Goal: Task Accomplishment & Management: Manage account settings

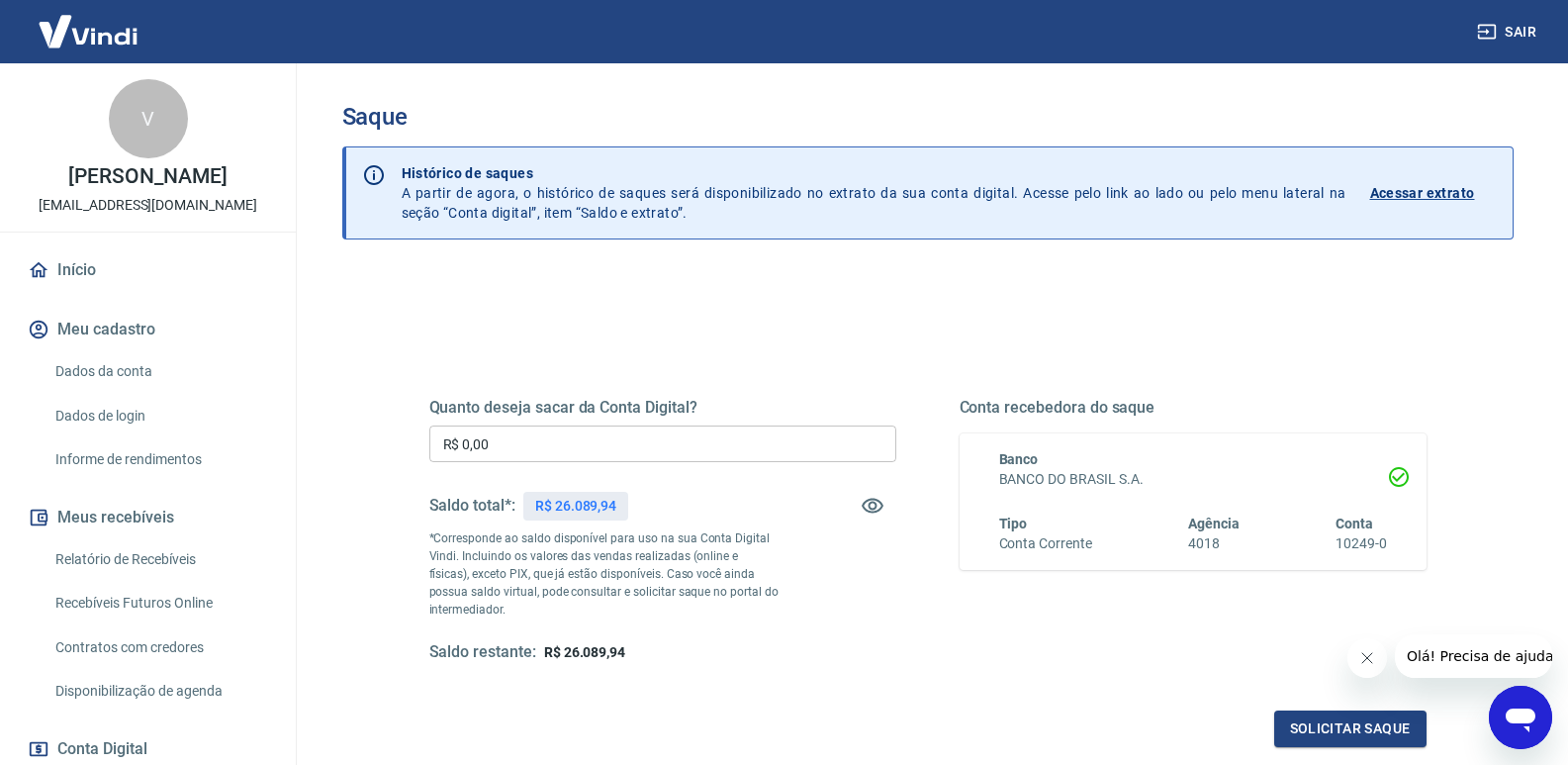
click at [677, 449] on input "R$ 0,00" at bounding box center [663, 444] width 467 height 37
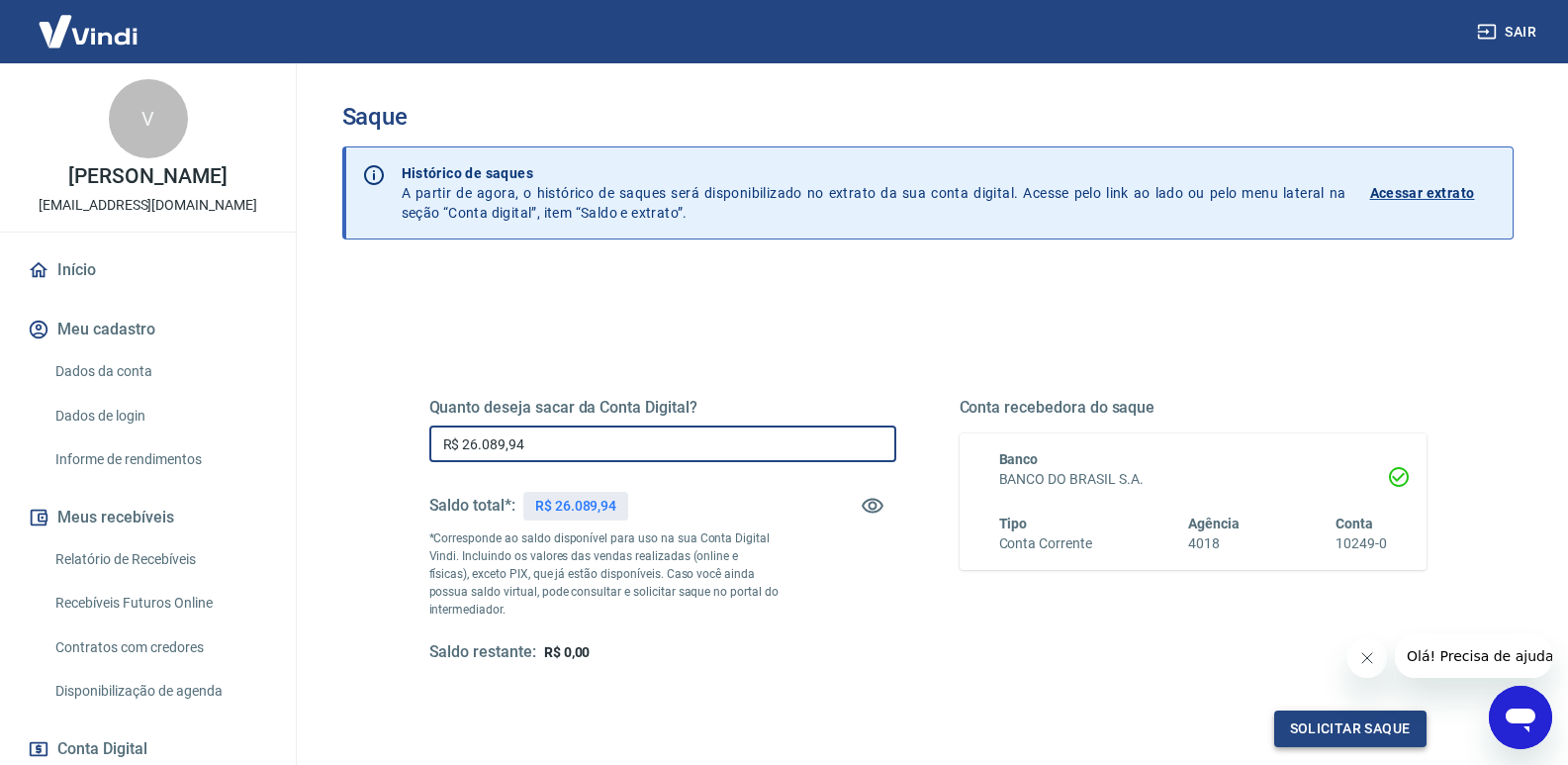
type input "R$ 26.089,94"
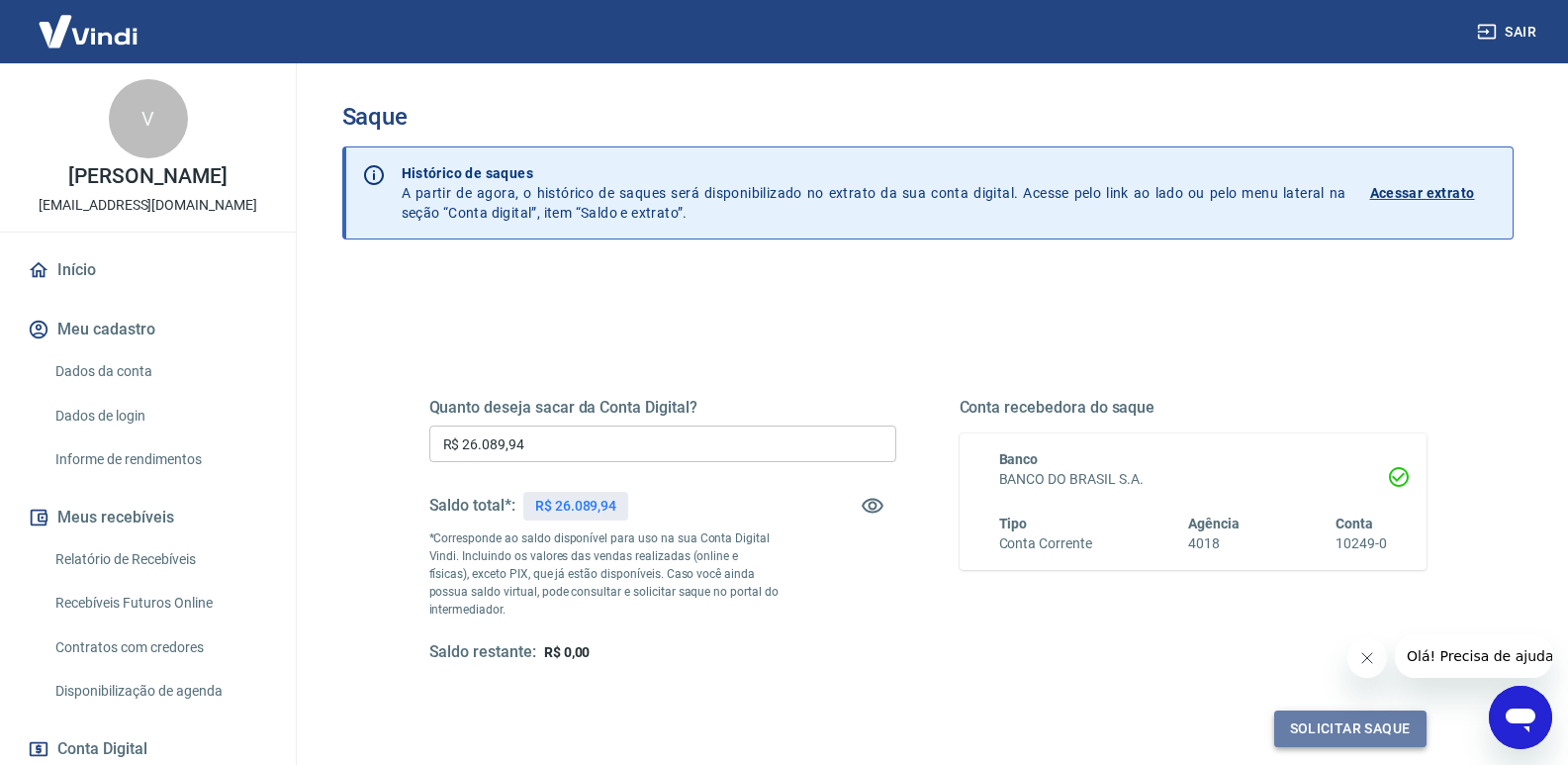
click at [1333, 727] on button "Solicitar saque" at bounding box center [1350, 729] width 152 height 37
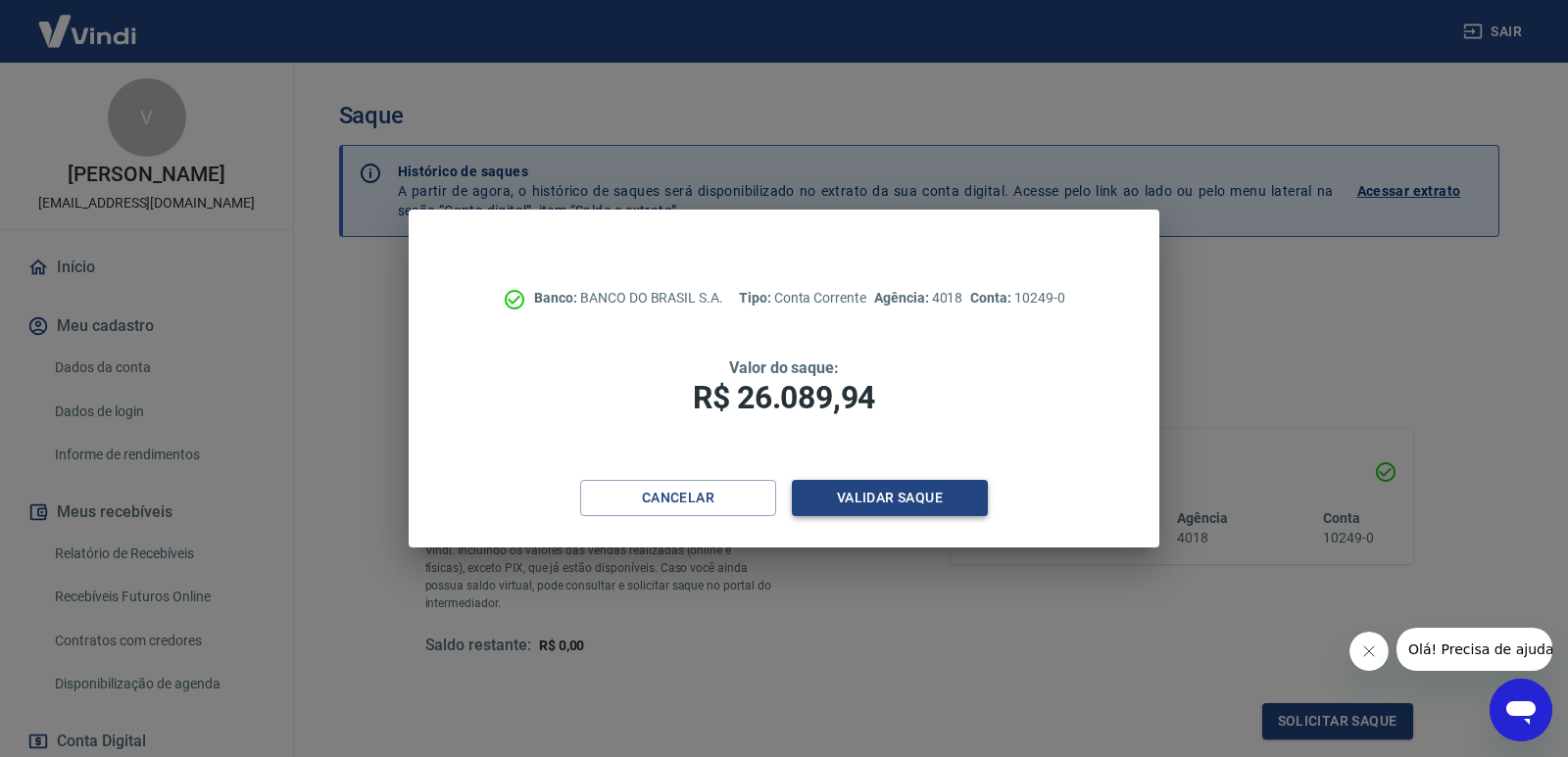
click at [886, 495] on button "Validar saque" at bounding box center [890, 498] width 196 height 37
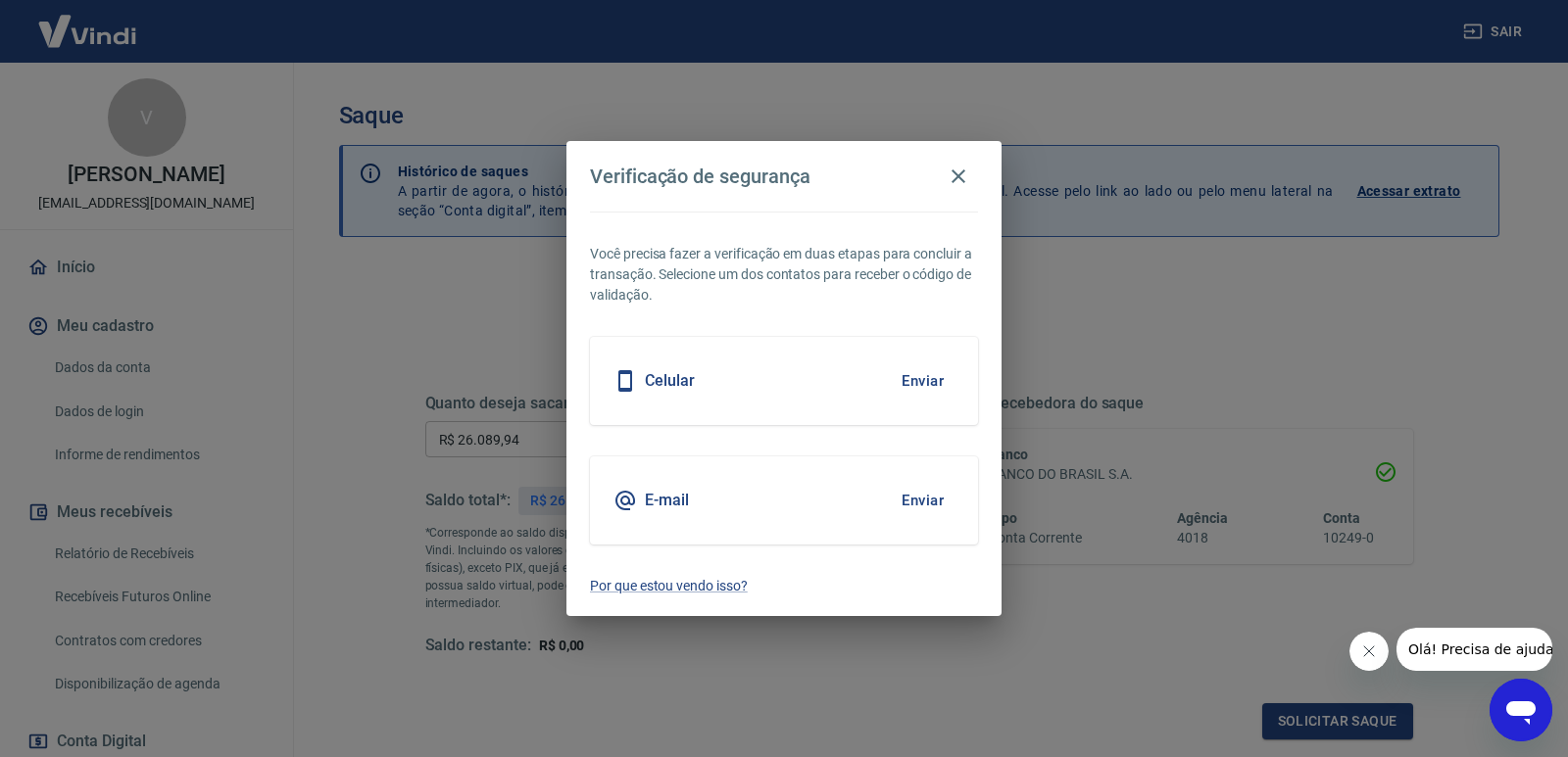
click at [924, 500] on button "Enviar" at bounding box center [923, 501] width 63 height 42
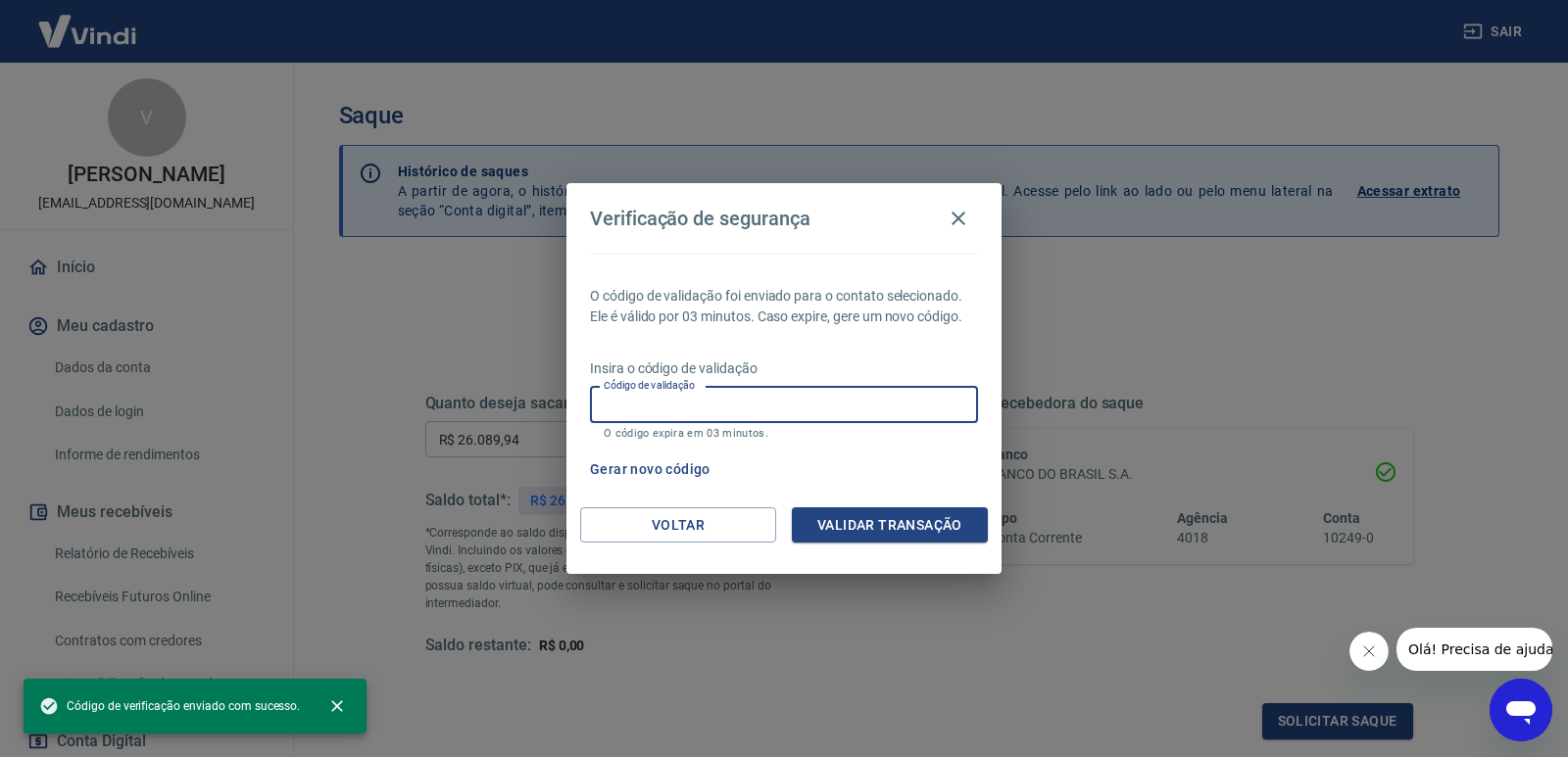
drag, startPoint x: 725, startPoint y: 405, endPoint x: 734, endPoint y: 406, distance: 9.1
click at [725, 405] on input "Código de validação" at bounding box center [784, 405] width 388 height 37
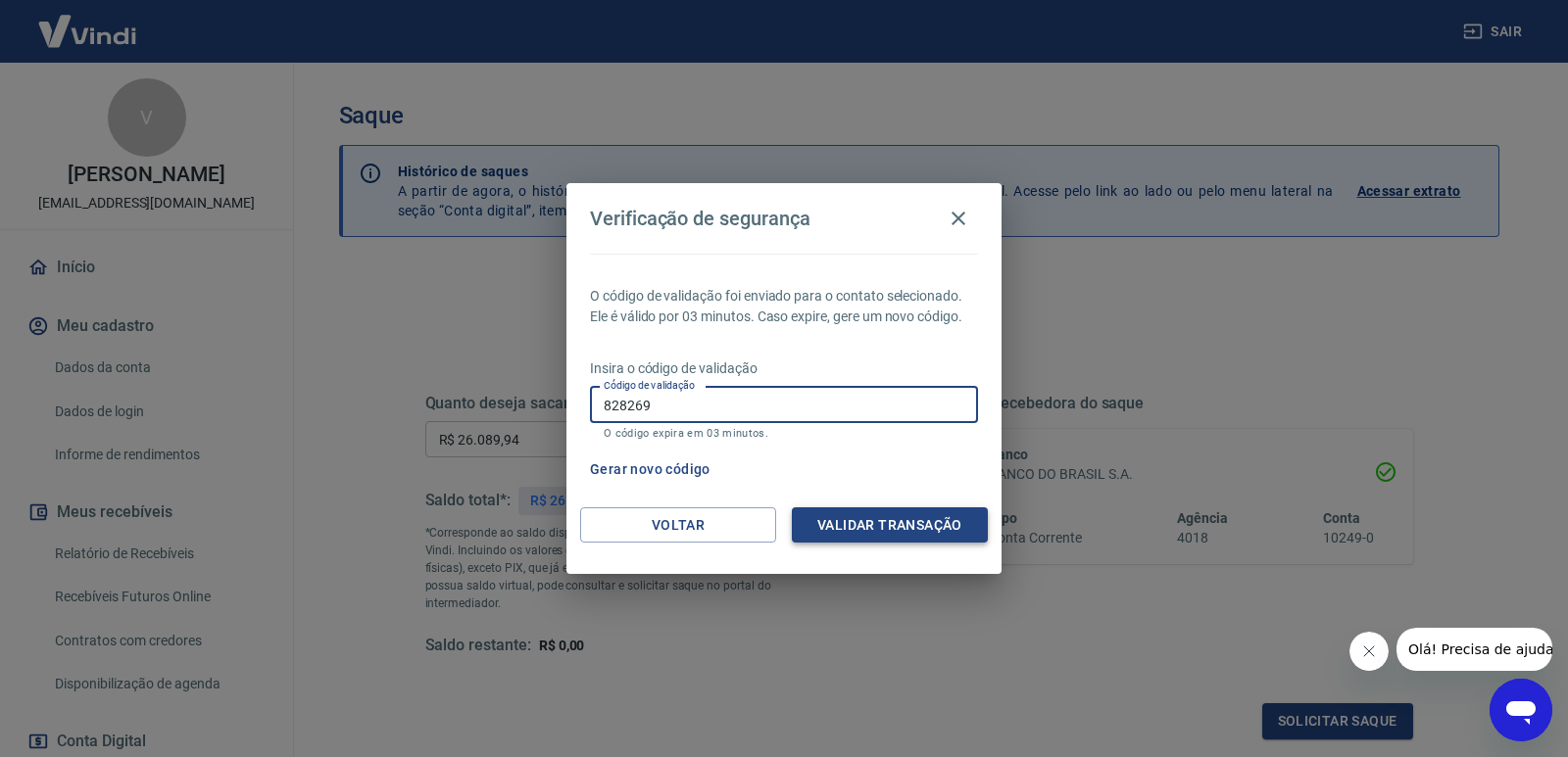
type input "828269"
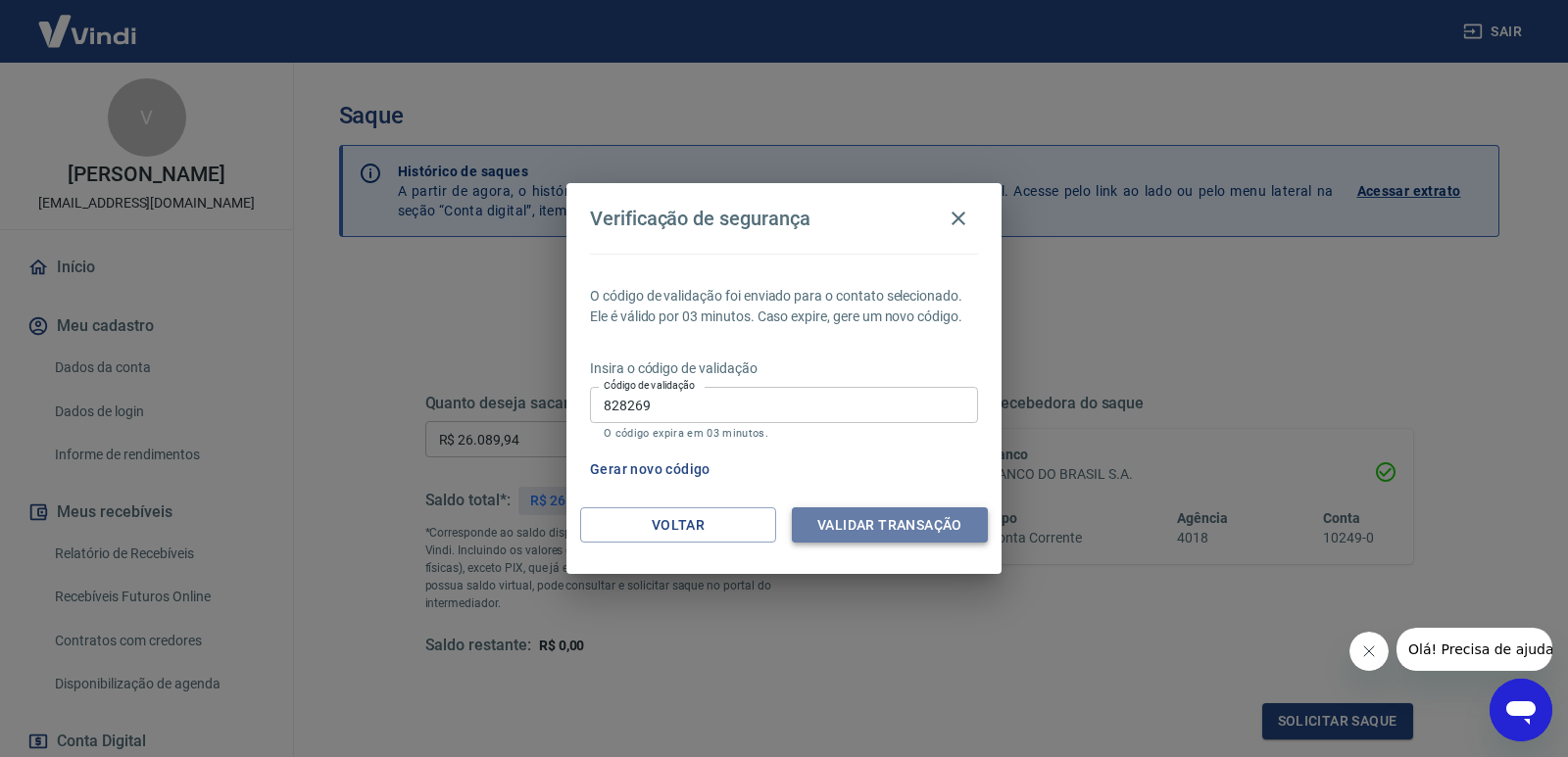
click at [867, 520] on button "Validar transação" at bounding box center [890, 525] width 196 height 37
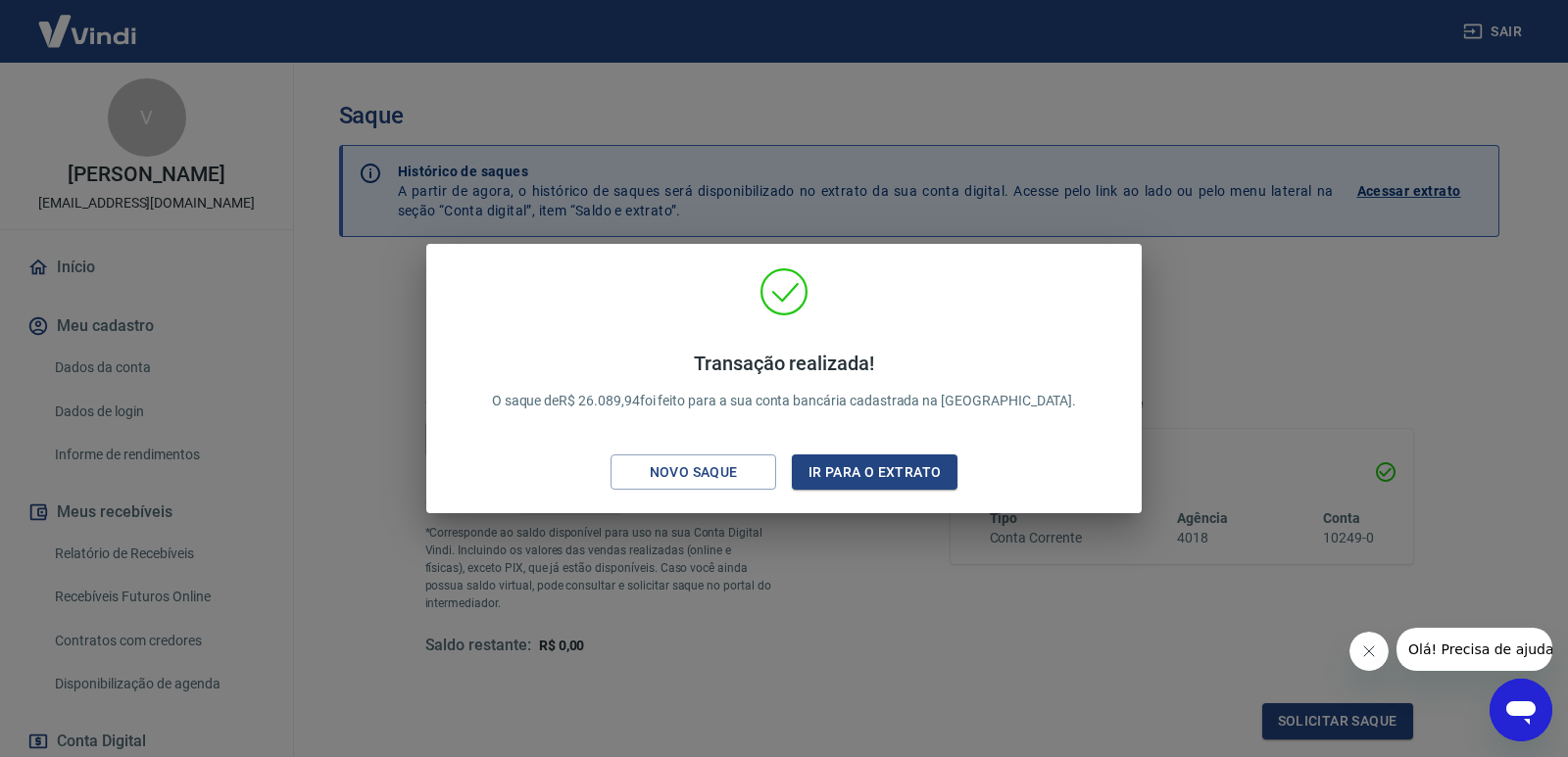
click at [1323, 289] on div "Transação realizada! O saque de R$ 26.089,94 foi feito para a sua conta bancári…" at bounding box center [784, 378] width 1568 height 757
